Goal: Navigation & Orientation: Find specific page/section

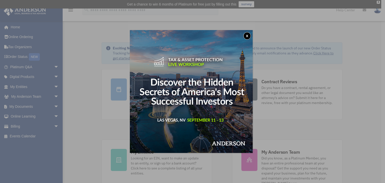
click at [247, 35] on button "x" at bounding box center [248, 36] width 8 height 8
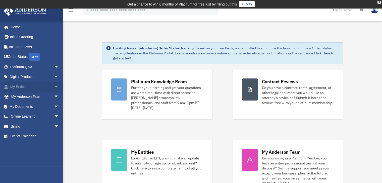
click at [55, 87] on span "arrow_drop_down" at bounding box center [59, 87] width 10 height 10
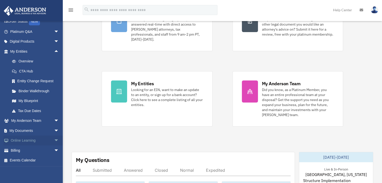
scroll to position [75, 0]
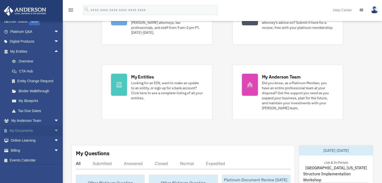
click at [54, 130] on span "arrow_drop_down" at bounding box center [59, 131] width 10 height 10
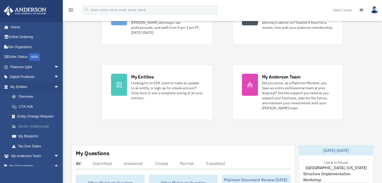
scroll to position [0, 0]
click at [29, 98] on link "Overview" at bounding box center [36, 97] width 59 height 10
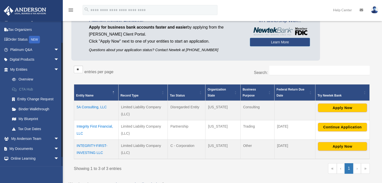
scroll to position [25, 0]
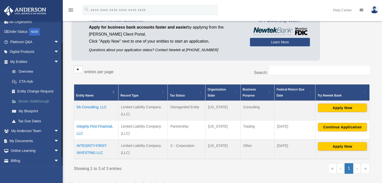
click at [40, 100] on link "Binder Walkthrough" at bounding box center [36, 101] width 59 height 10
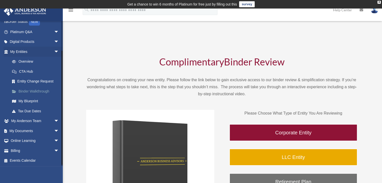
scroll to position [35, 0]
click at [30, 103] on link "My Blueprint" at bounding box center [36, 101] width 59 height 10
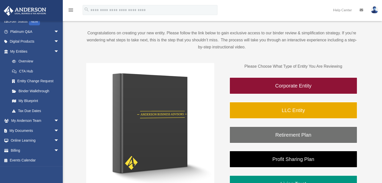
scroll to position [50, 0]
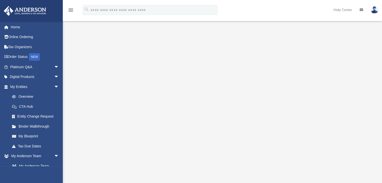
scroll to position [25, 0]
